Goal: Information Seeking & Learning: Learn about a topic

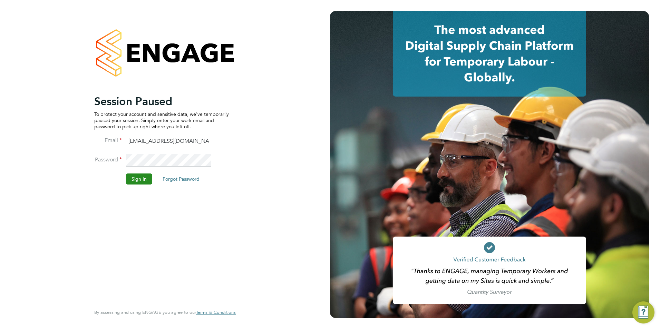
click at [143, 177] on button "Sign In" at bounding box center [139, 179] width 26 height 11
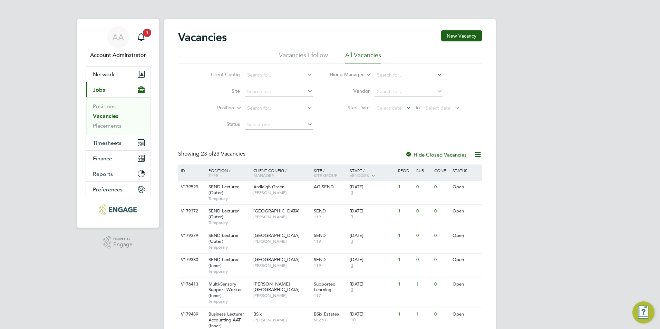
click at [151, 35] on app-nav-sections-wrapper "AA Account Adminstrator Notifications 1 Applications: Network Team Members Busi…" at bounding box center [117, 123] width 81 height 208
click at [146, 38] on div "Main navigation" at bounding box center [141, 37] width 14 height 14
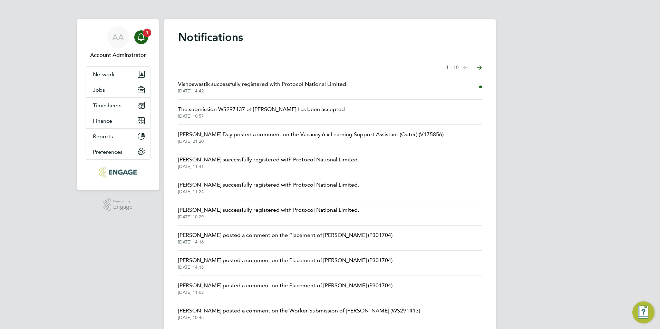
click at [283, 85] on span "Vishoswastik successfully registered with Protocol National Limited." at bounding box center [262, 84] width 169 height 8
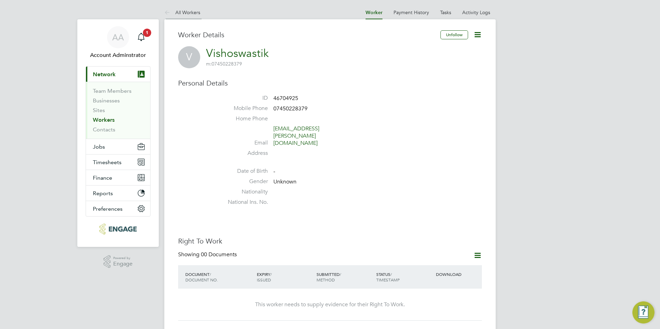
click at [170, 11] on icon at bounding box center [168, 13] width 9 height 9
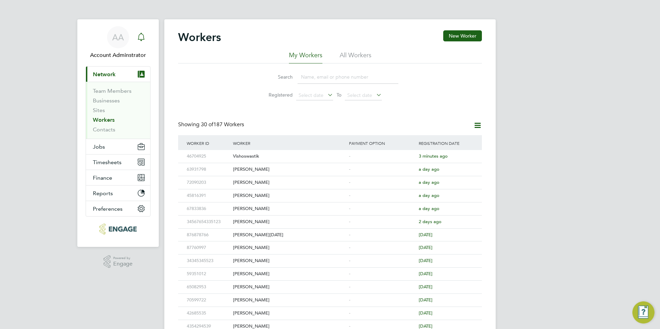
click at [144, 35] on icon "Main navigation" at bounding box center [141, 37] width 8 height 8
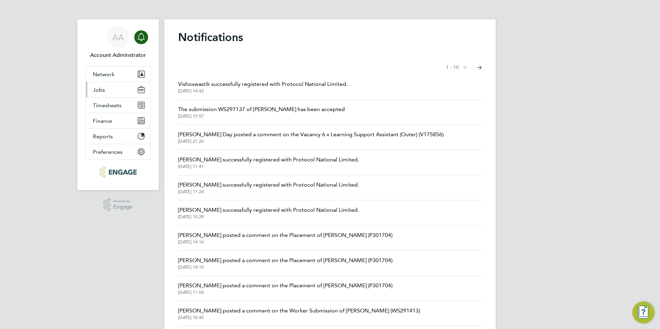
click at [101, 94] on button "Jobs" at bounding box center [118, 89] width 64 height 15
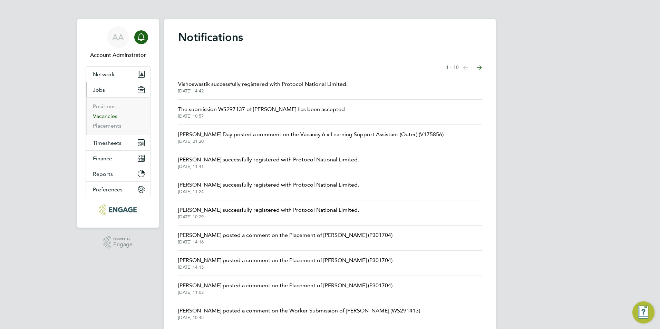
click at [111, 117] on link "Vacancies" at bounding box center [105, 116] width 24 height 7
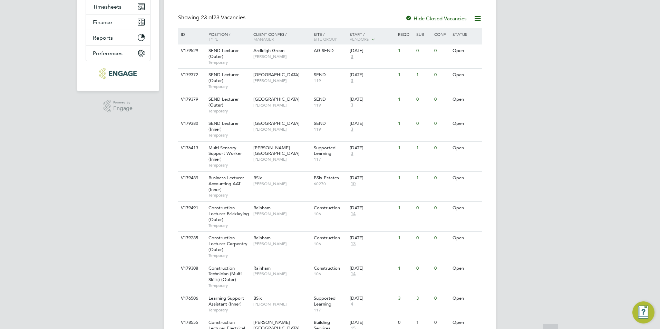
scroll to position [138, 0]
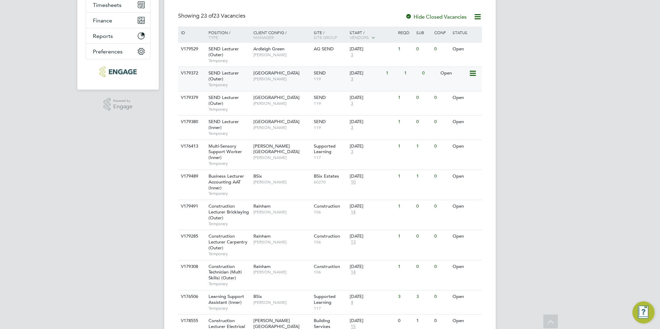
click at [223, 74] on span "SEND Lecturer (Outer)" at bounding box center [223, 76] width 30 height 12
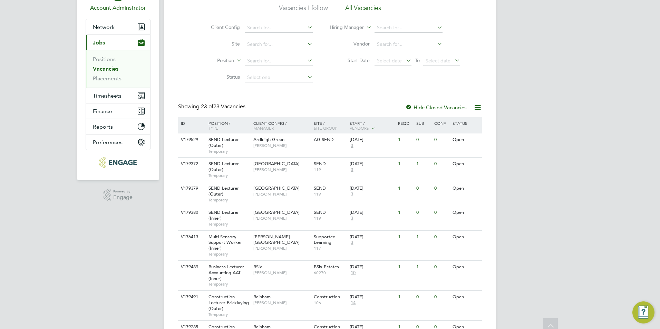
scroll to position [0, 0]
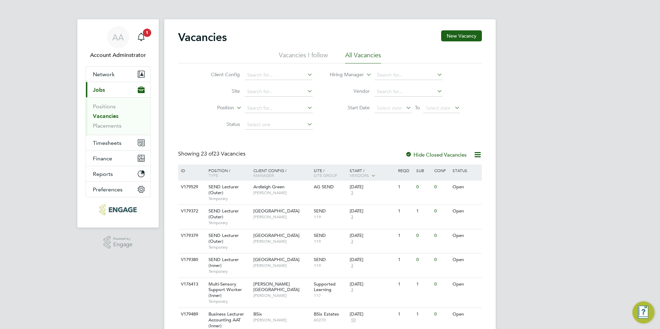
click at [152, 36] on app-nav-sections-wrapper "AA Account Adminstrator Notifications 1 Applications: Network Team Members Busi…" at bounding box center [117, 123] width 81 height 208
click at [137, 40] on icon "Main navigation" at bounding box center [141, 37] width 8 height 8
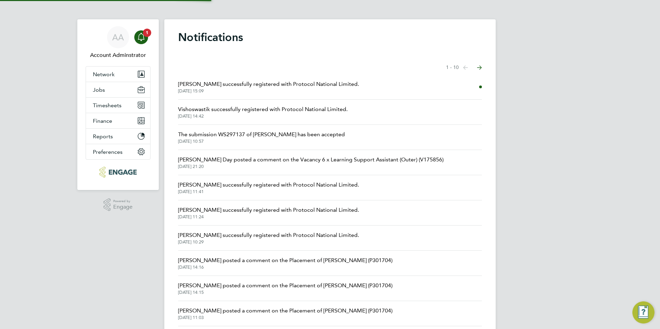
click at [214, 89] on span "03 Sep 2025, 15:09" at bounding box center [268, 91] width 181 height 6
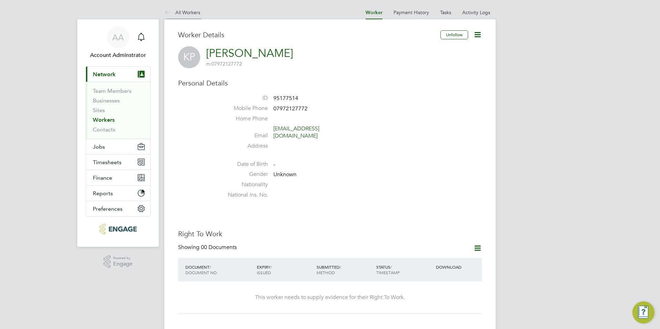
click at [195, 16] on li "All Workers" at bounding box center [182, 13] width 36 height 14
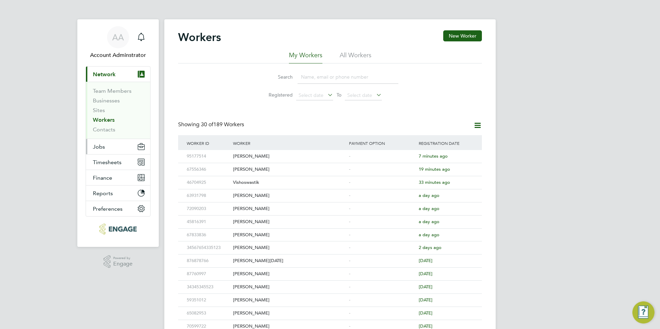
click at [102, 148] on span "Jobs" at bounding box center [99, 146] width 12 height 7
click at [102, 146] on span "Jobs" at bounding box center [99, 146] width 12 height 7
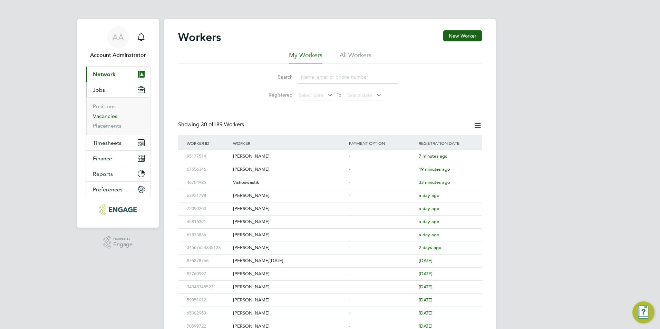
click at [102, 115] on link "Vacancies" at bounding box center [105, 116] width 24 height 7
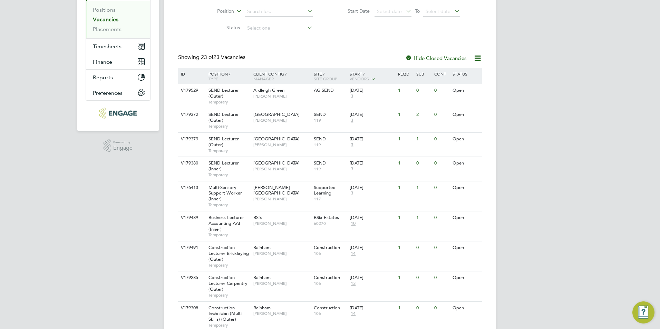
scroll to position [138, 0]
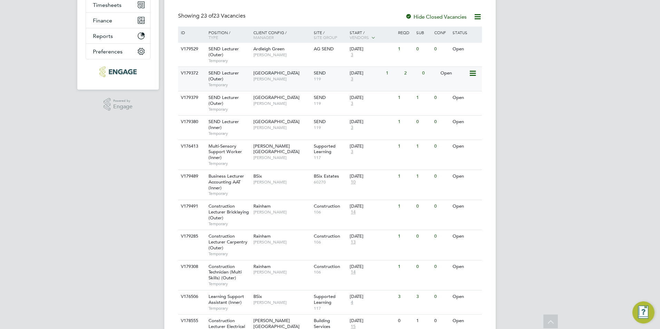
click at [226, 75] on span "SEND Lecturer (Outer)" at bounding box center [223, 76] width 30 height 12
click at [228, 99] on span "SEND Lecturer (Outer)" at bounding box center [223, 101] width 30 height 12
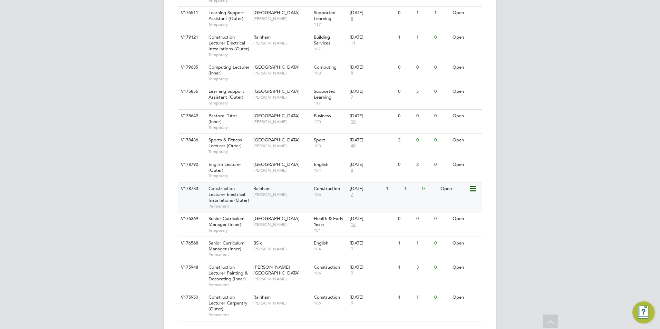
scroll to position [493, 0]
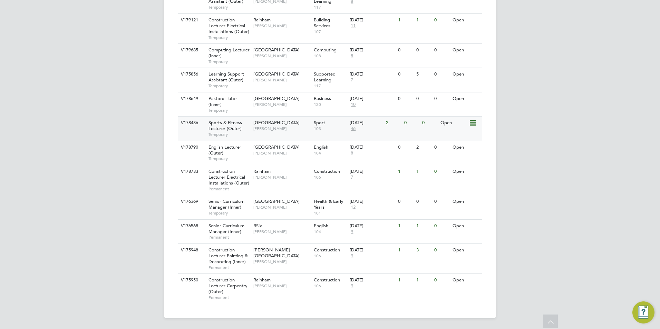
click at [228, 126] on span "Sports & Fitness Lecturer (Outer)" at bounding box center [224, 126] width 33 height 12
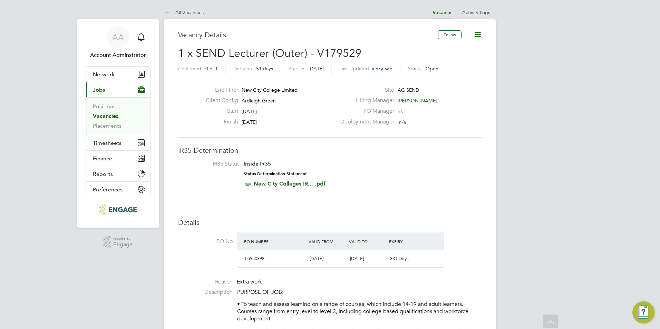
scroll to position [897, 0]
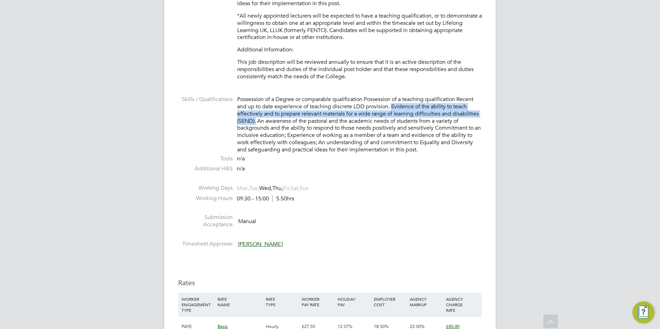
click at [358, 113] on div "Possession of a Degree or comparable qualification Possession of a teaching qua…" at bounding box center [359, 124] width 245 height 57
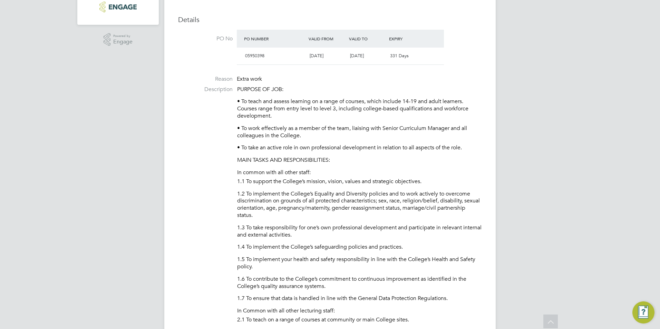
scroll to position [172, 0]
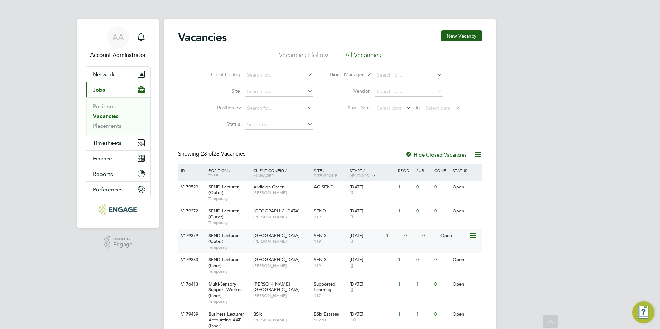
scroll to position [138, 0]
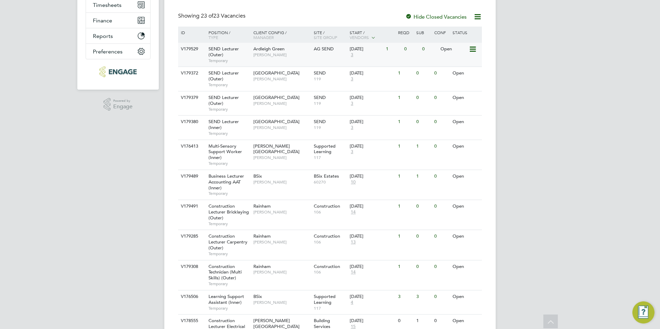
click at [224, 48] on span "SEND Lecturer (Outer)" at bounding box center [223, 52] width 30 height 12
click at [220, 74] on span "SEND Lecturer (Outer)" at bounding box center [223, 76] width 30 height 12
click at [224, 98] on span "SEND Lecturer (Outer)" at bounding box center [223, 101] width 30 height 12
click at [222, 123] on span "SEND Lecturer (Inner)" at bounding box center [223, 125] width 30 height 12
drag, startPoint x: 218, startPoint y: 129, endPoint x: 141, endPoint y: 132, distance: 77.7
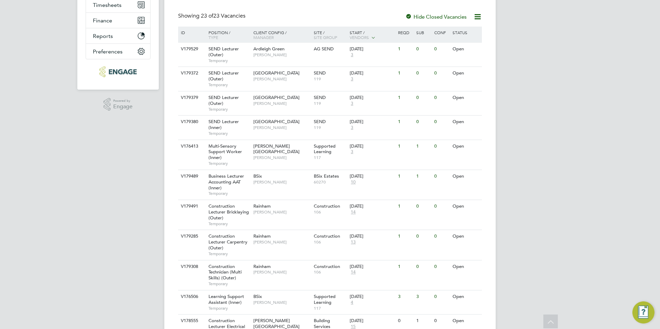
click at [141, 132] on div "AA Account Adminstrator Notifications Applications: Network Team Members Busine…" at bounding box center [330, 273] width 660 height 822
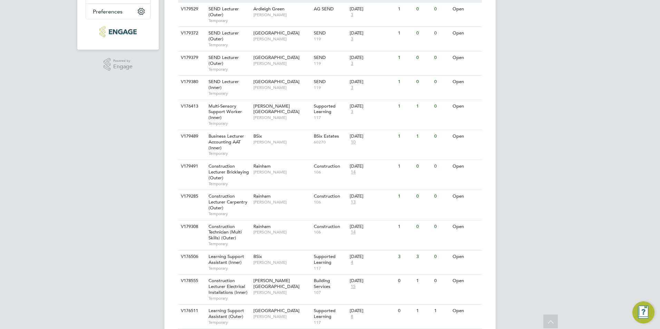
scroll to position [172, 0]
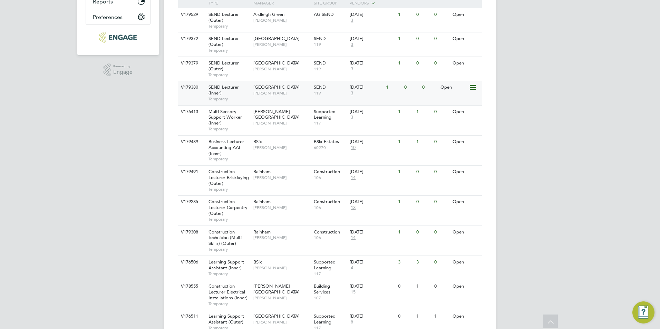
click at [221, 91] on div "SEND Lecturer (Inner) Temporary" at bounding box center [227, 93] width 48 height 24
click at [219, 43] on span "SEND Lecturer (Outer)" at bounding box center [223, 42] width 30 height 12
click at [220, 18] on span "SEND Lecturer (Outer)" at bounding box center [223, 17] width 30 height 12
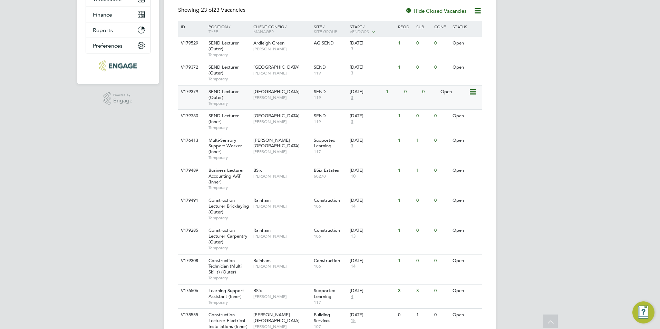
scroll to position [138, 0]
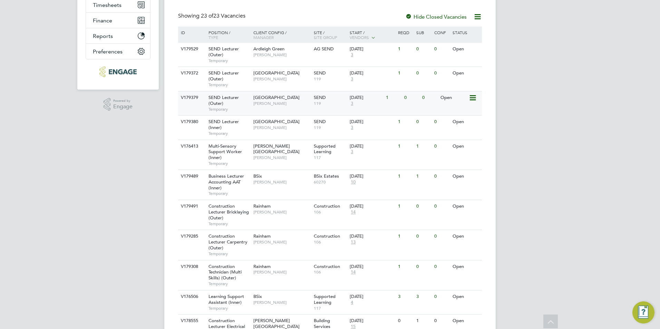
click at [219, 101] on span "SEND Lecturer (Outer)" at bounding box center [223, 101] width 30 height 12
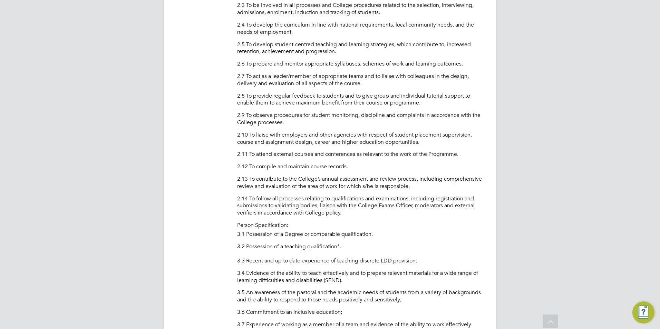
scroll to position [414, 0]
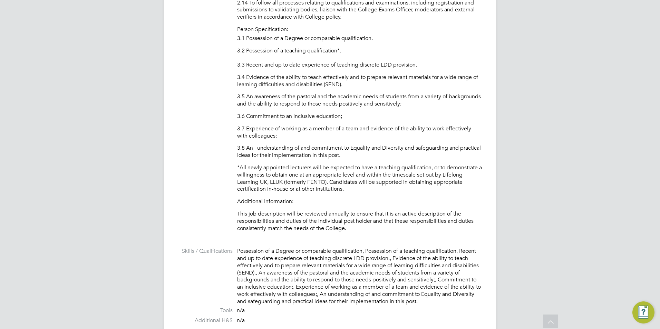
scroll to position [897, 0]
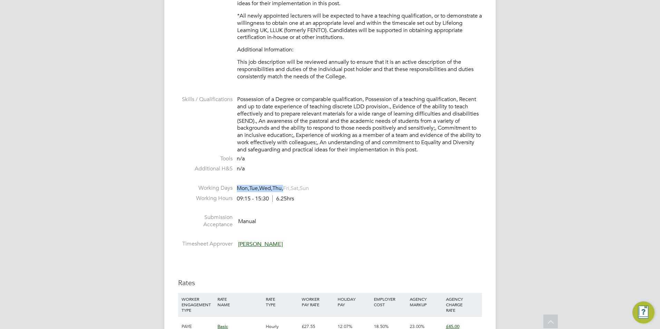
drag, startPoint x: 237, startPoint y: 186, endPoint x: 288, endPoint y: 188, distance: 51.1
click at [288, 188] on span "Mon, Tue, Wed, Thu, Fri, Sat, Sun" at bounding box center [273, 188] width 72 height 7
click at [410, 200] on li "Working Hours 09:15 - 15:30 6.25hrs" at bounding box center [330, 200] width 304 height 10
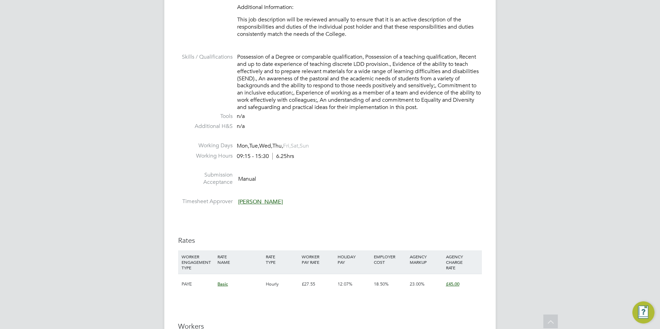
scroll to position [931, 0]
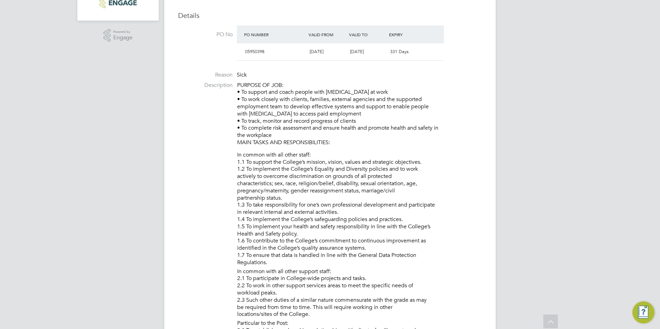
scroll to position [448, 0]
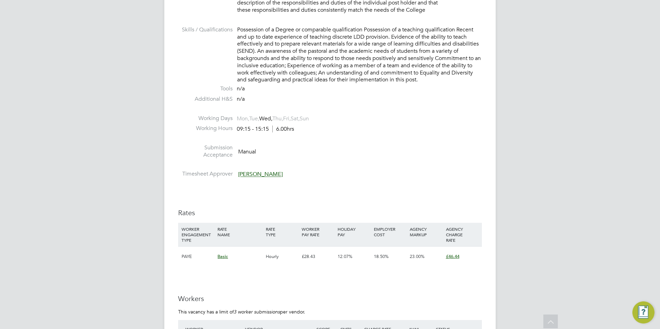
scroll to position [897, 0]
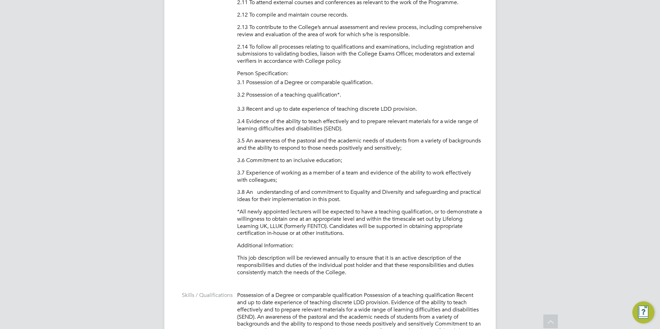
scroll to position [813, 0]
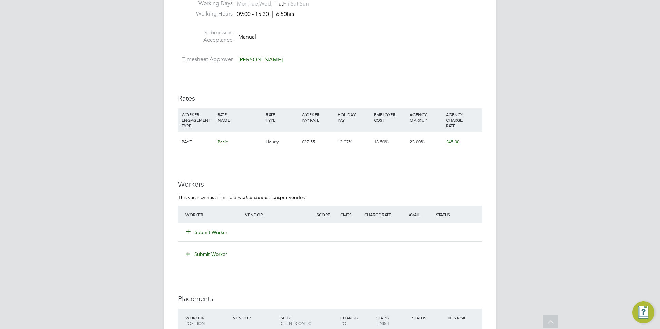
scroll to position [1069, 0]
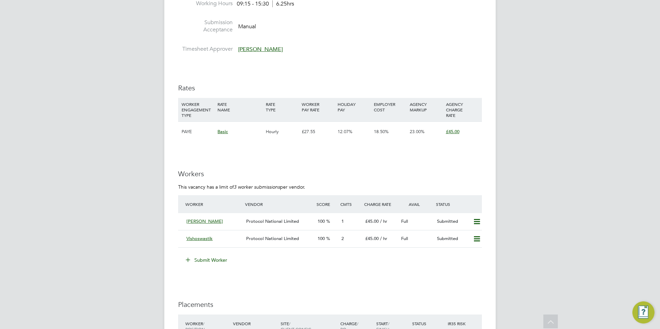
scroll to position [1138, 0]
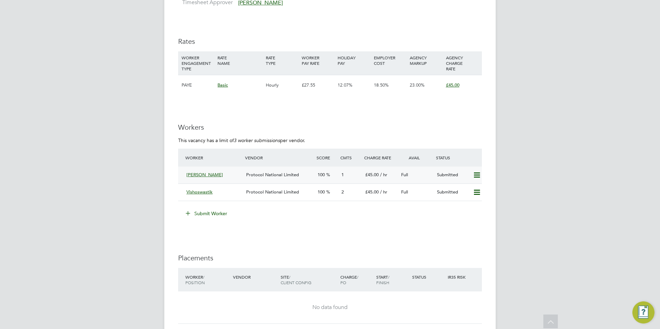
click at [211, 174] on span "Katarzyna Piotrowska" at bounding box center [204, 175] width 37 height 6
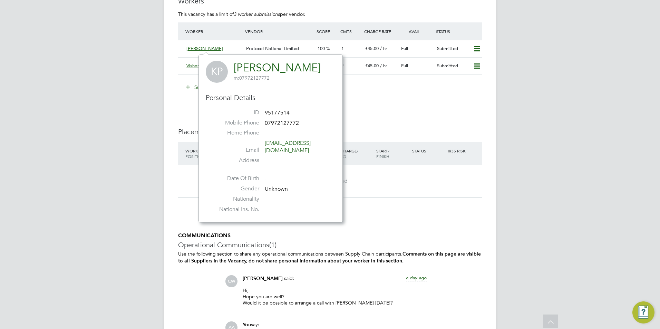
scroll to position [1311, 0]
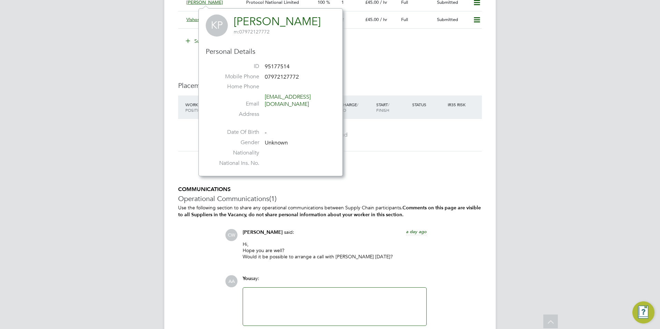
click at [404, 85] on h3 "Placements" at bounding box center [330, 85] width 304 height 9
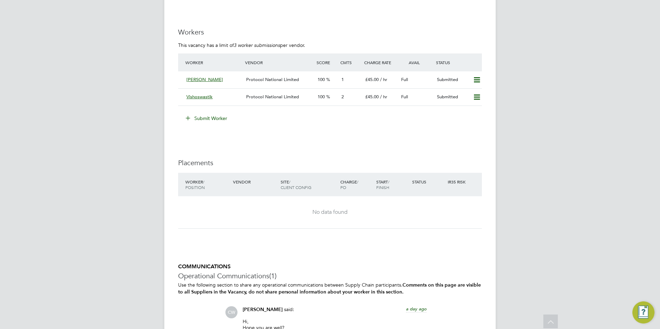
scroll to position [1138, 0]
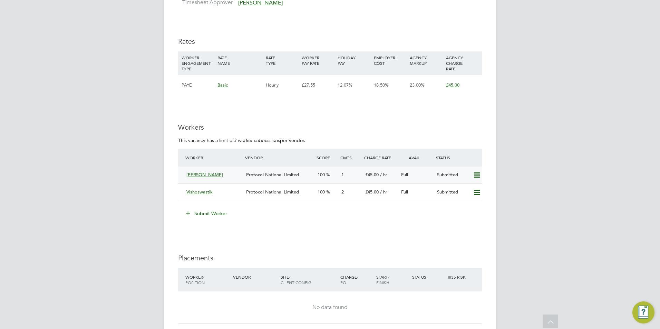
click at [204, 174] on span "Katarzyna Piotrowska" at bounding box center [204, 175] width 37 height 6
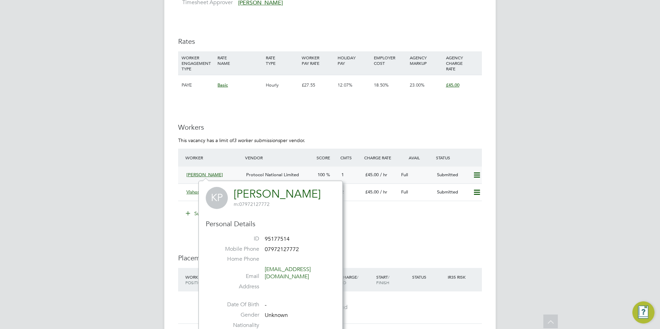
click at [181, 181] on div "Katarzyna Piotrowska Protocol National Limited 100 1 £45.00 / hr Full Submitted" at bounding box center [330, 175] width 304 height 17
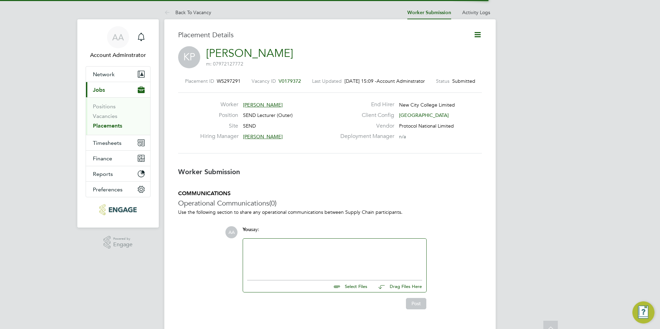
scroll to position [3, 3]
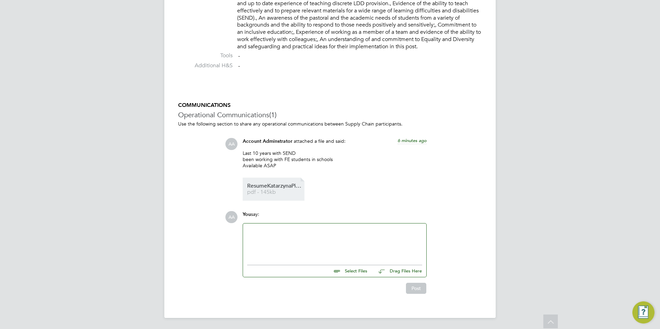
click at [275, 190] on span "pdf - 145kb" at bounding box center [274, 192] width 55 height 5
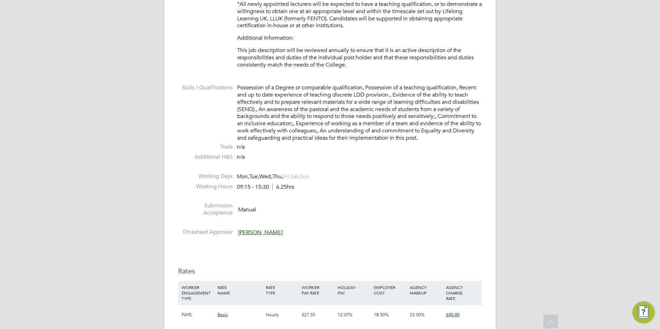
scroll to position [966, 0]
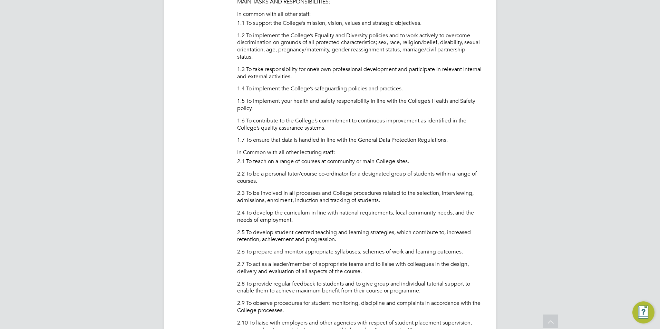
scroll to position [414, 0]
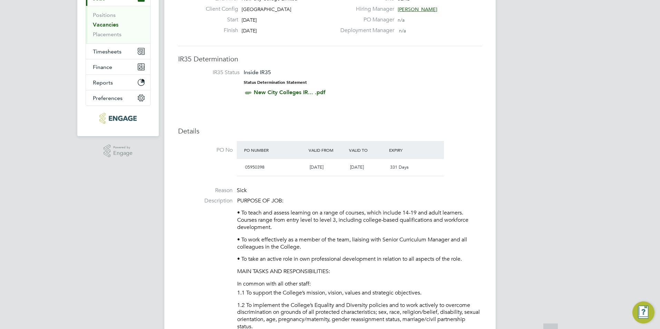
scroll to position [310, 0]
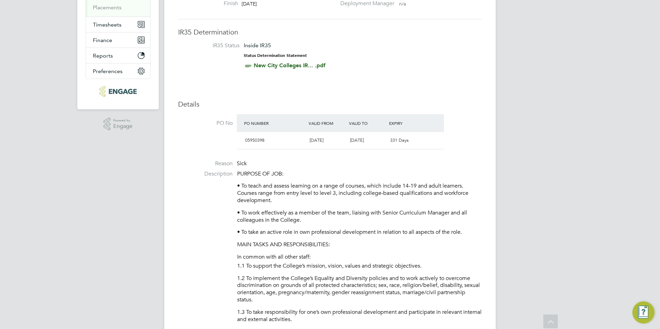
scroll to position [34, 0]
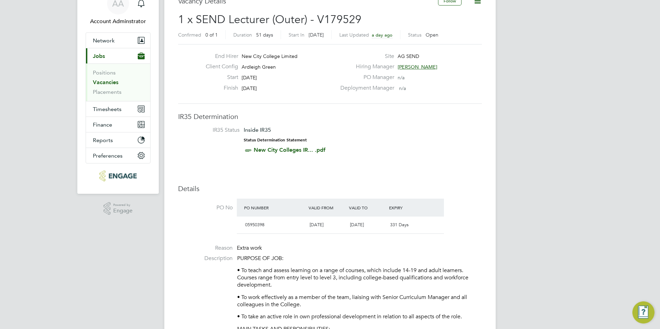
scroll to position [241, 0]
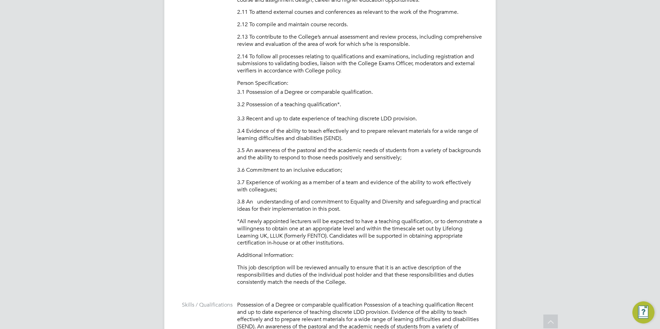
scroll to position [897, 0]
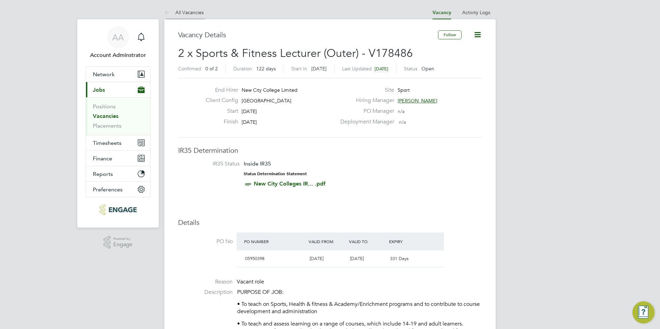
click at [170, 11] on icon at bounding box center [168, 13] width 9 height 9
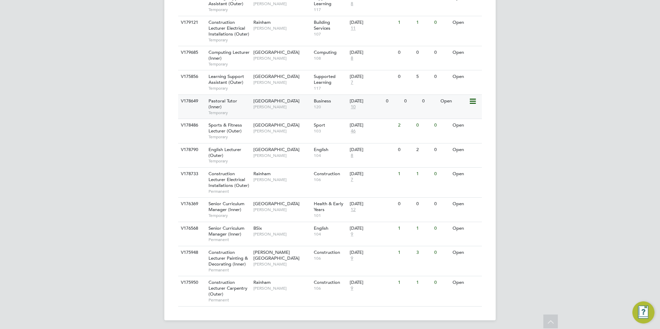
scroll to position [493, 0]
